Goal: Task Accomplishment & Management: Use online tool/utility

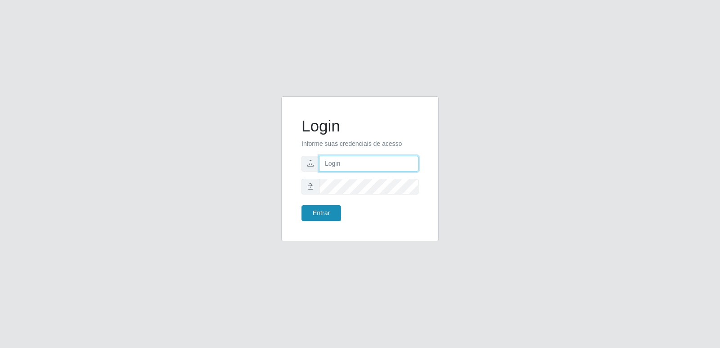
type input "[PERSON_NAME][EMAIL_ADDRESS][DOMAIN_NAME]"
click at [315, 211] on button "Entrar" at bounding box center [321, 213] width 40 height 16
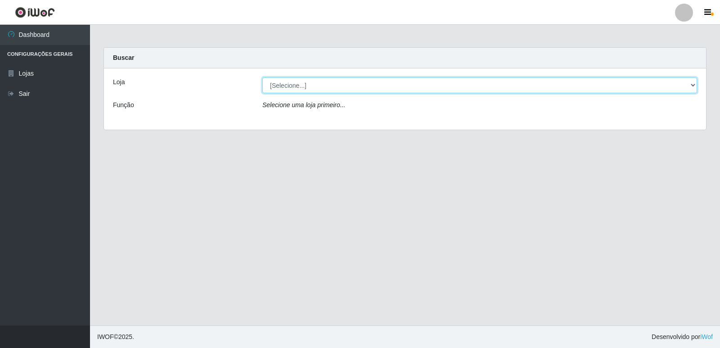
click at [295, 84] on select "[Selecione...] Hiper Queiroz - [GEOGRAPHIC_DATA] [GEOGRAPHIC_DATA] [GEOGRAPHIC_…" at bounding box center [479, 85] width 434 height 16
click at [295, 88] on select "[Selecione...] Hiper Queiroz - [GEOGRAPHIC_DATA] [GEOGRAPHIC_DATA] [GEOGRAPHIC_…" at bounding box center [479, 85] width 434 height 16
click at [299, 88] on select "[Selecione...] Hiper Queiroz - [GEOGRAPHIC_DATA] [GEOGRAPHIC_DATA] [GEOGRAPHIC_…" at bounding box center [479, 85] width 434 height 16
select select "516"
click at [262, 77] on select "[Selecione...] Hiper Queiroz - [GEOGRAPHIC_DATA] [GEOGRAPHIC_DATA] [GEOGRAPHIC_…" at bounding box center [479, 85] width 434 height 16
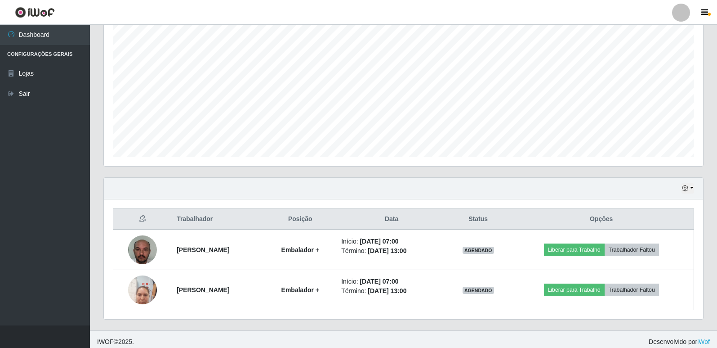
scroll to position [170, 0]
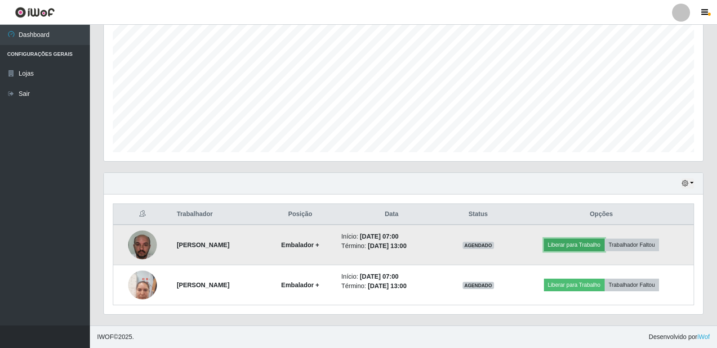
click at [585, 243] on button "Liberar para Trabalho" at bounding box center [574, 244] width 61 height 13
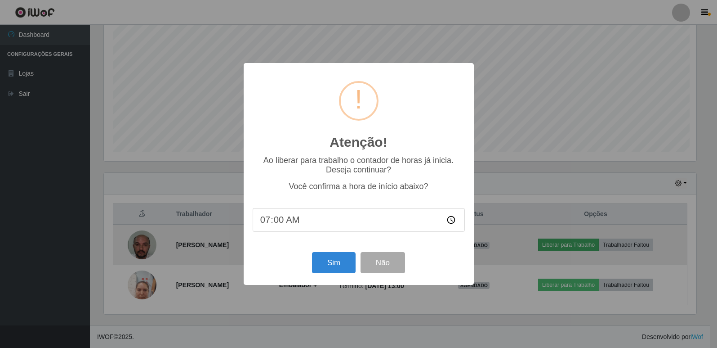
scroll to position [187, 595]
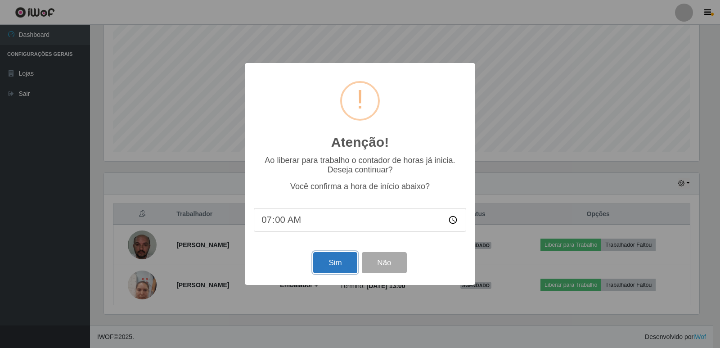
click at [342, 263] on button "Sim" at bounding box center [335, 262] width 44 height 21
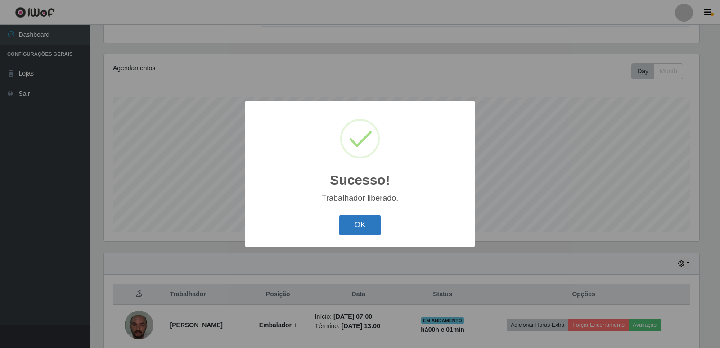
click at [355, 232] on button "OK" at bounding box center [360, 225] width 42 height 21
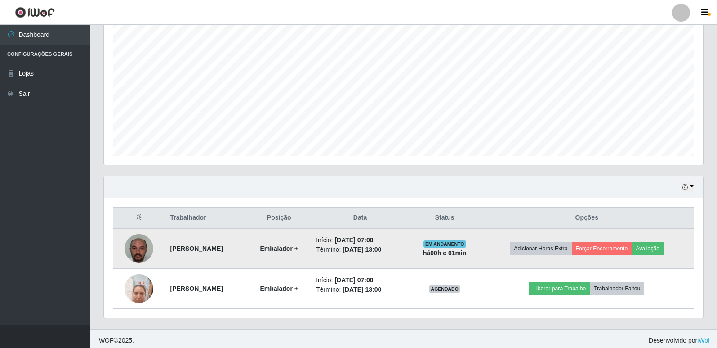
scroll to position [170, 0]
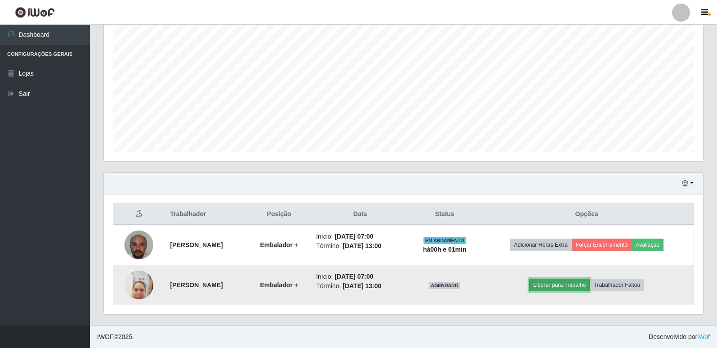
click at [568, 286] on button "Liberar para Trabalho" at bounding box center [559, 284] width 61 height 13
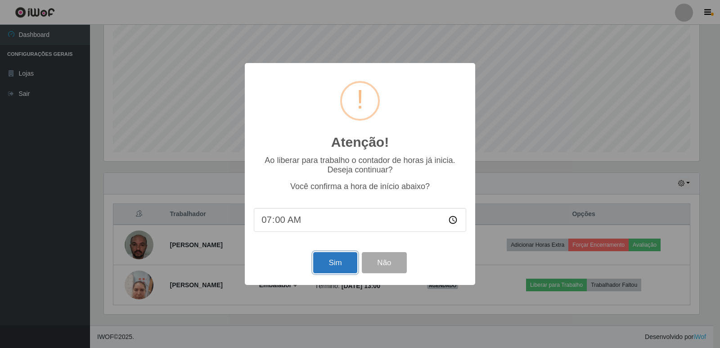
click at [324, 268] on button "Sim" at bounding box center [335, 262] width 44 height 21
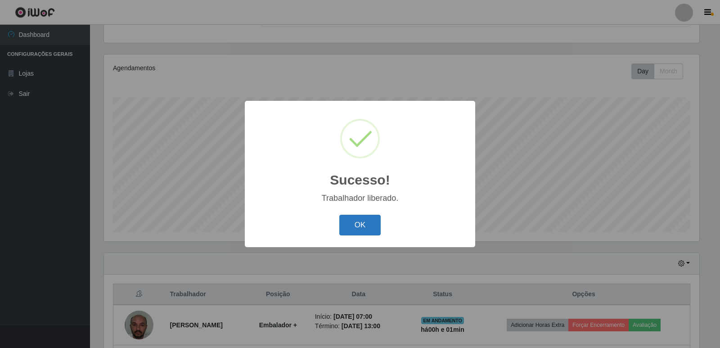
click at [347, 230] on button "OK" at bounding box center [360, 225] width 42 height 21
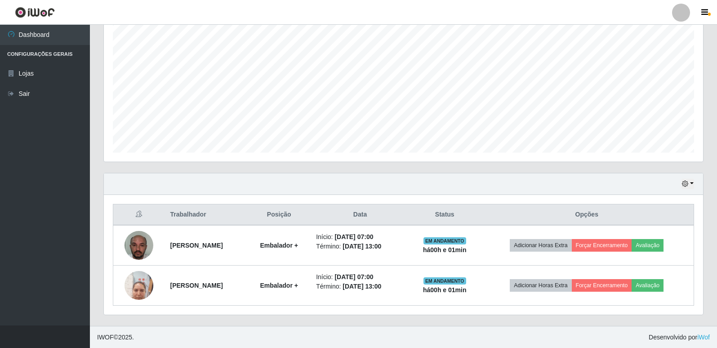
scroll to position [170, 0]
